Goal: Task Accomplishment & Management: Manage account settings

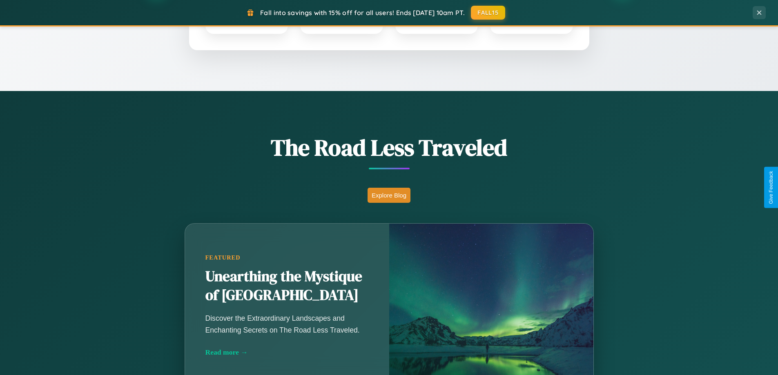
scroll to position [562, 0]
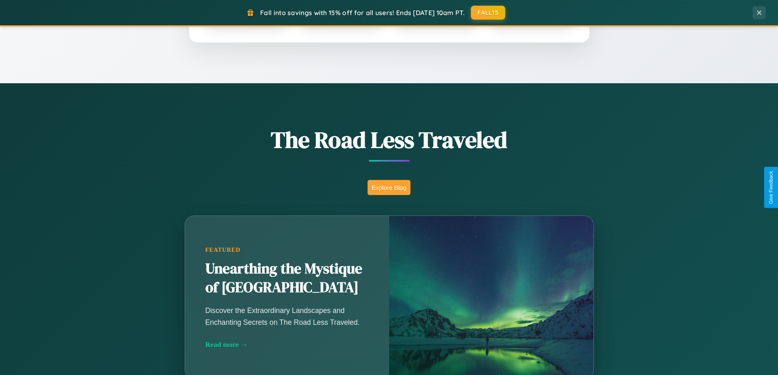
click at [389, 187] on button "Explore Blog" at bounding box center [389, 187] width 43 height 15
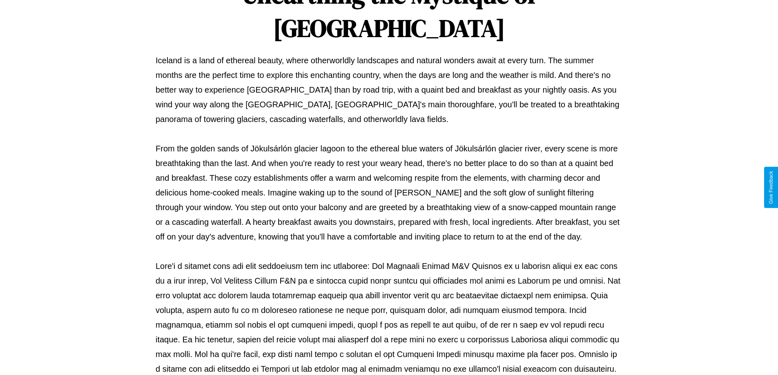
scroll to position [264, 0]
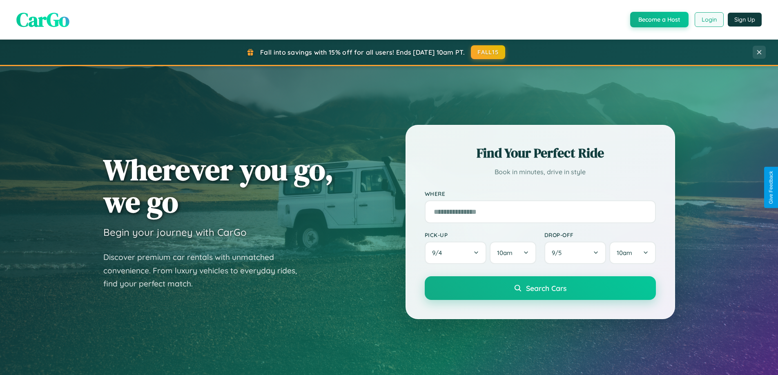
click at [709, 20] on button "Login" at bounding box center [709, 19] width 29 height 15
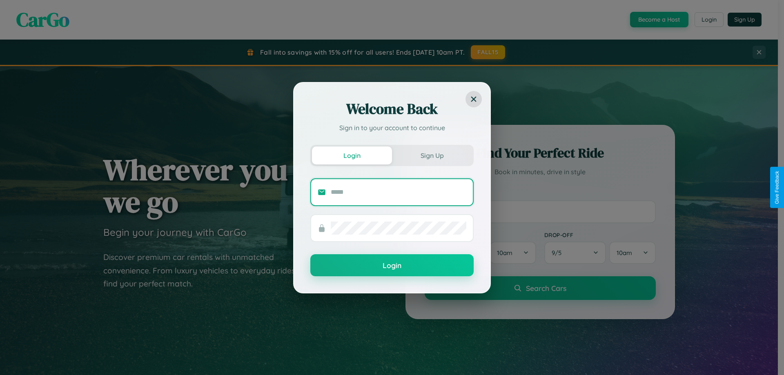
click at [399, 192] on input "text" at bounding box center [399, 192] width 136 height 13
type input "**********"
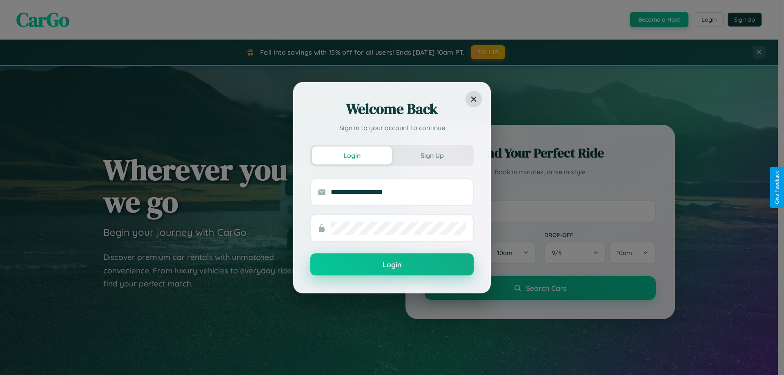
click at [392, 265] on button "Login" at bounding box center [391, 265] width 163 height 22
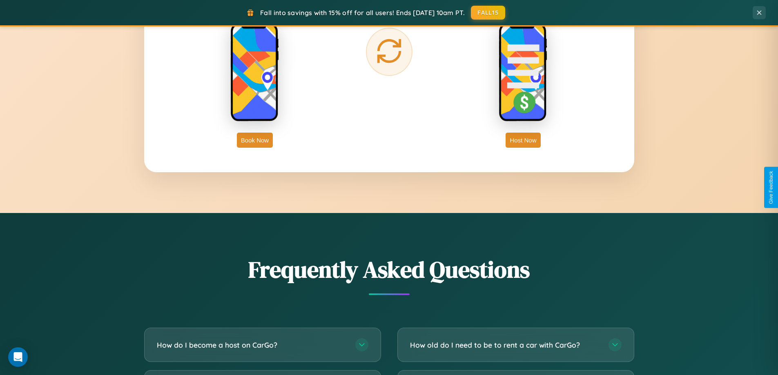
scroll to position [1312, 0]
